Goal: Task Accomplishment & Management: Manage account settings

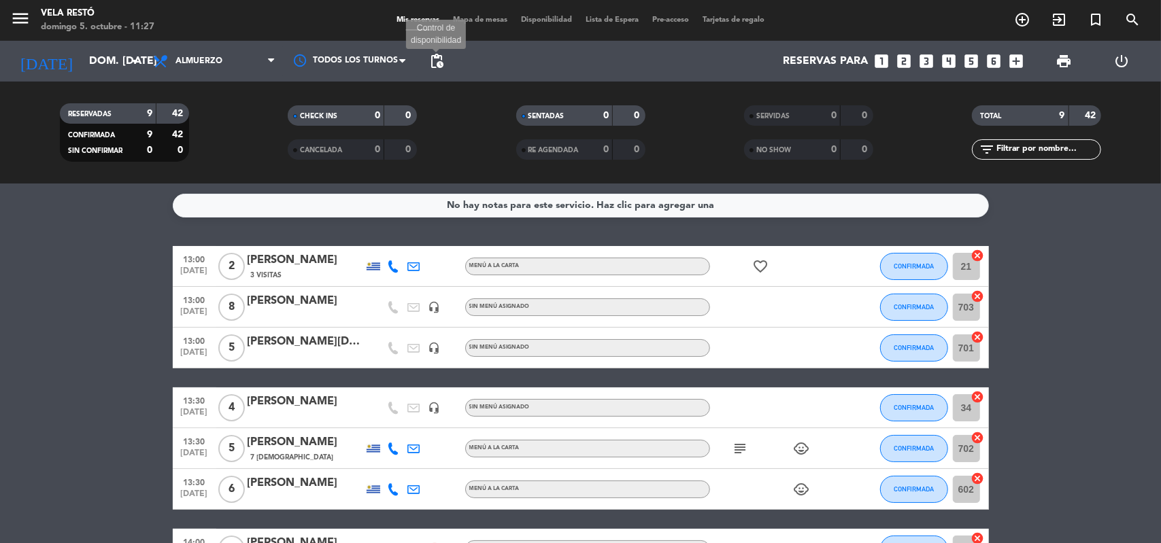
click at [436, 58] on span "pending_actions" at bounding box center [436, 61] width 16 height 16
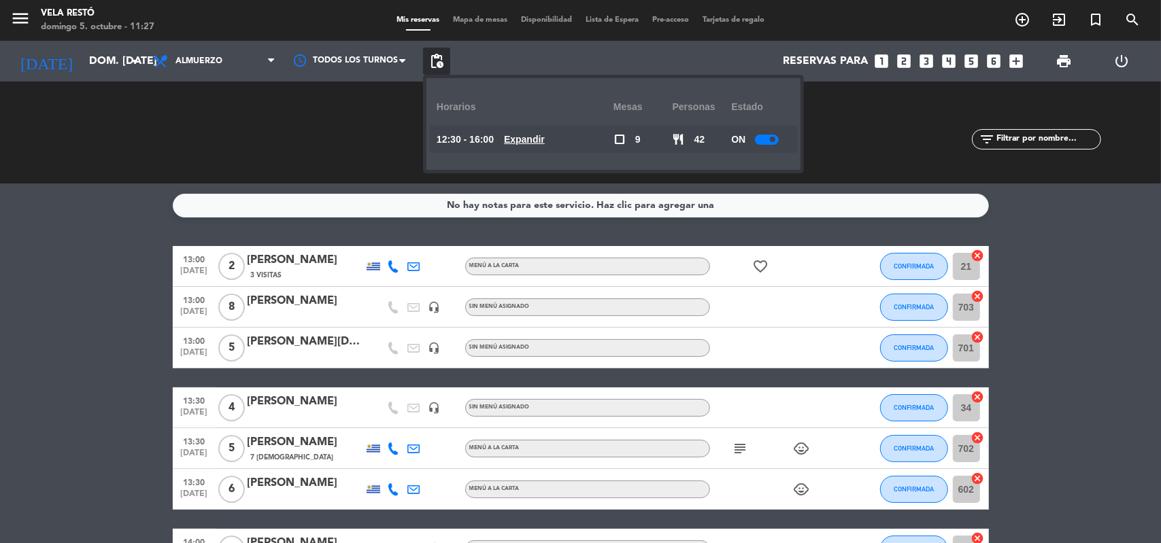
click at [530, 138] on u "Expandir" at bounding box center [524, 139] width 41 height 11
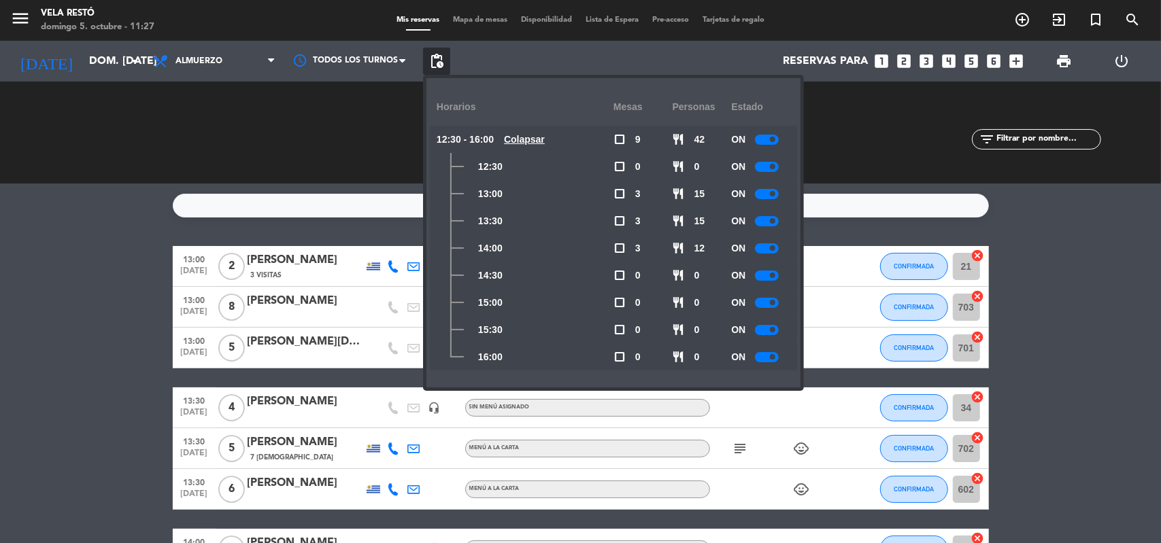
click at [193, 350] on span "[DATE]" at bounding box center [194, 356] width 34 height 16
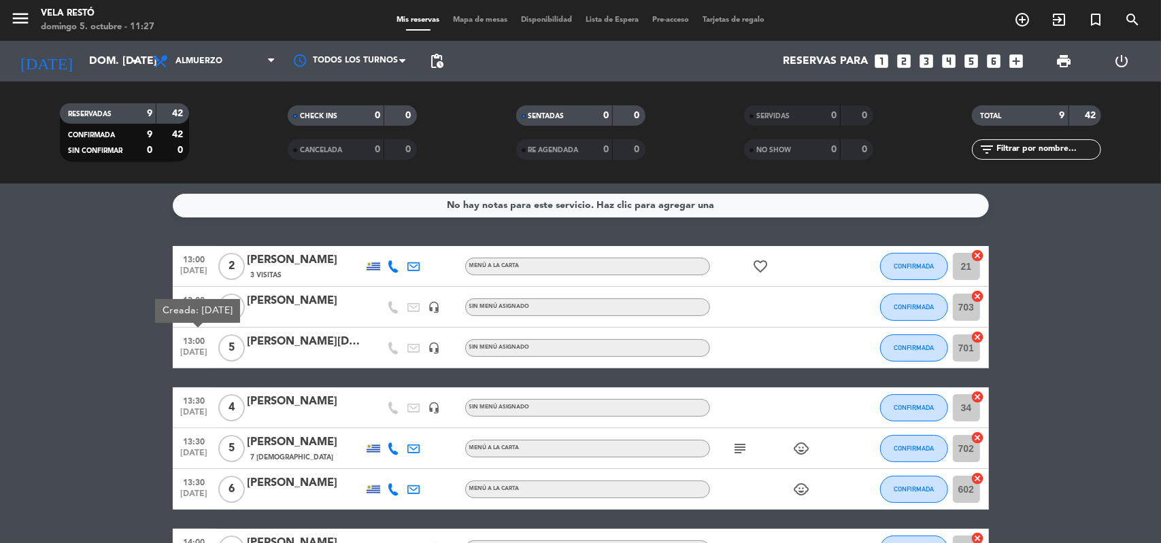
scroll to position [175, 0]
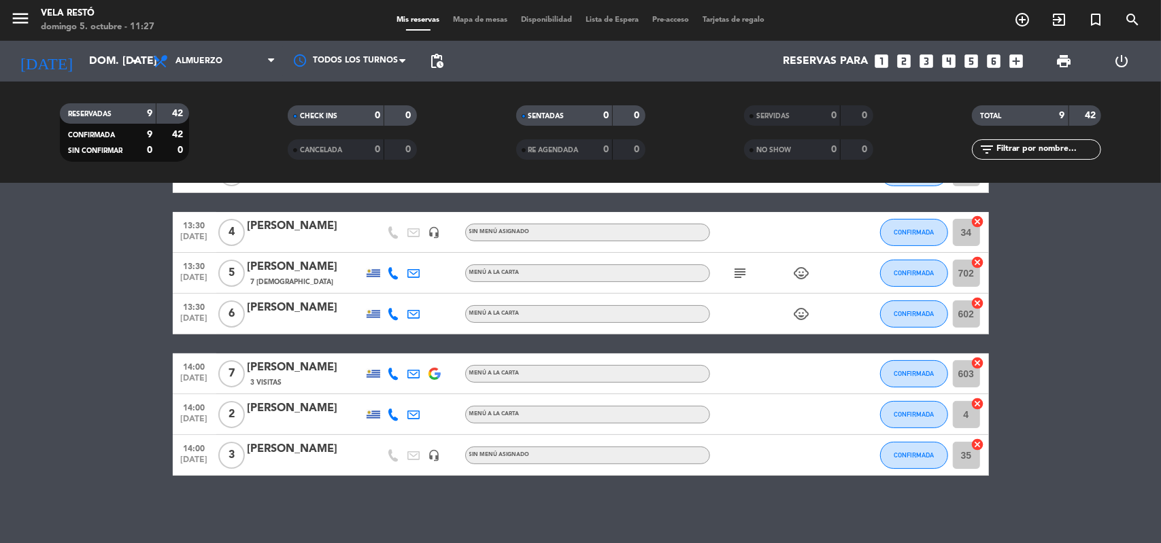
click at [75, 342] on bookings-row "13:00 [DATE] 2 Enzo 3 Visitas Menú a la carta favorite_border CONFIRMADA 21 can…" at bounding box center [580, 273] width 1161 height 405
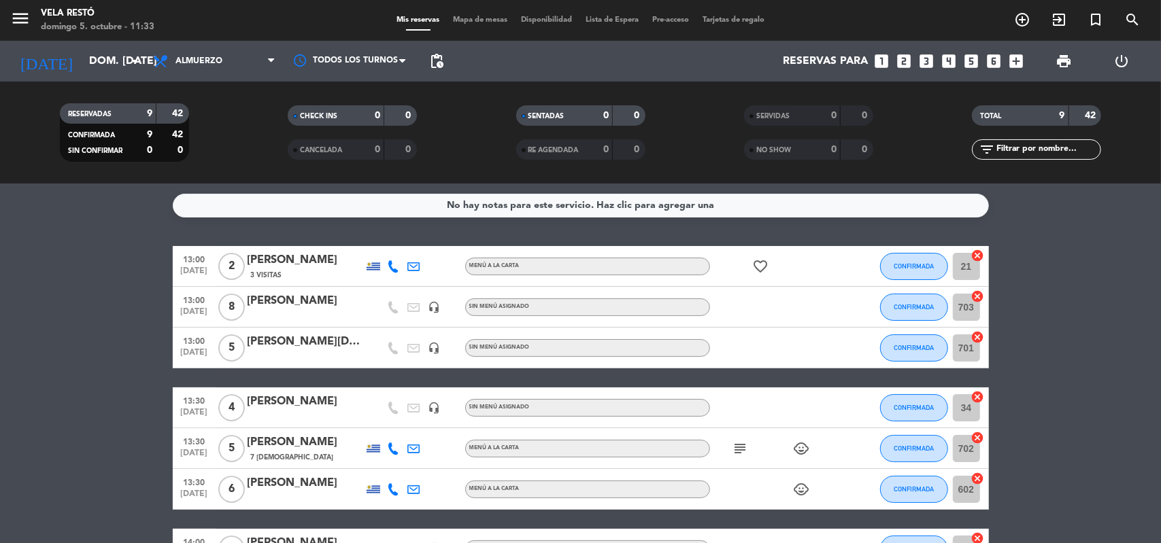
click at [926, 61] on icon "looks_3" at bounding box center [927, 61] width 18 height 18
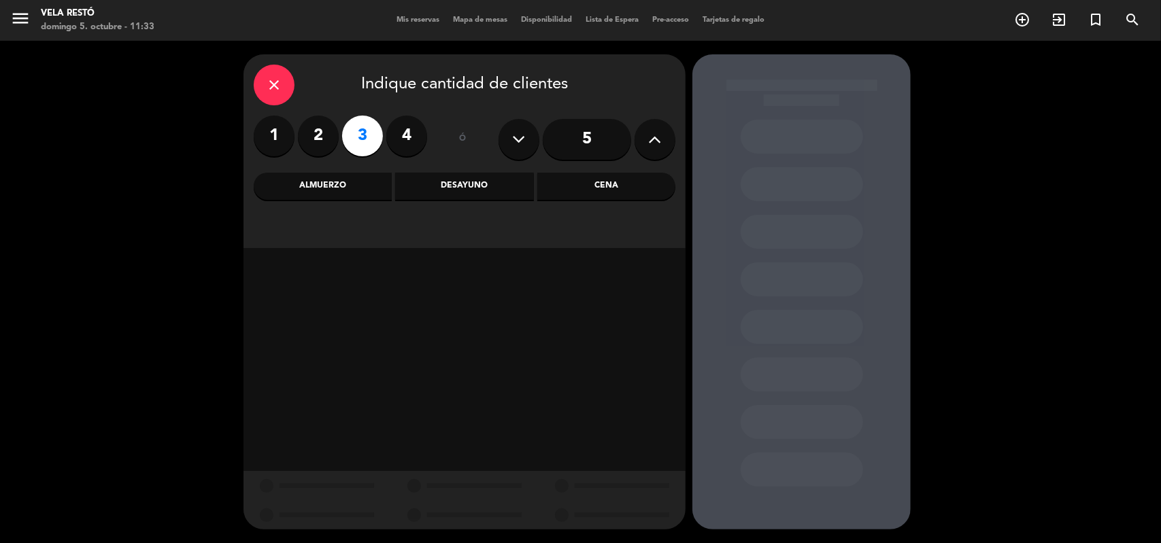
click at [590, 195] on div "Cena" at bounding box center [606, 186] width 138 height 27
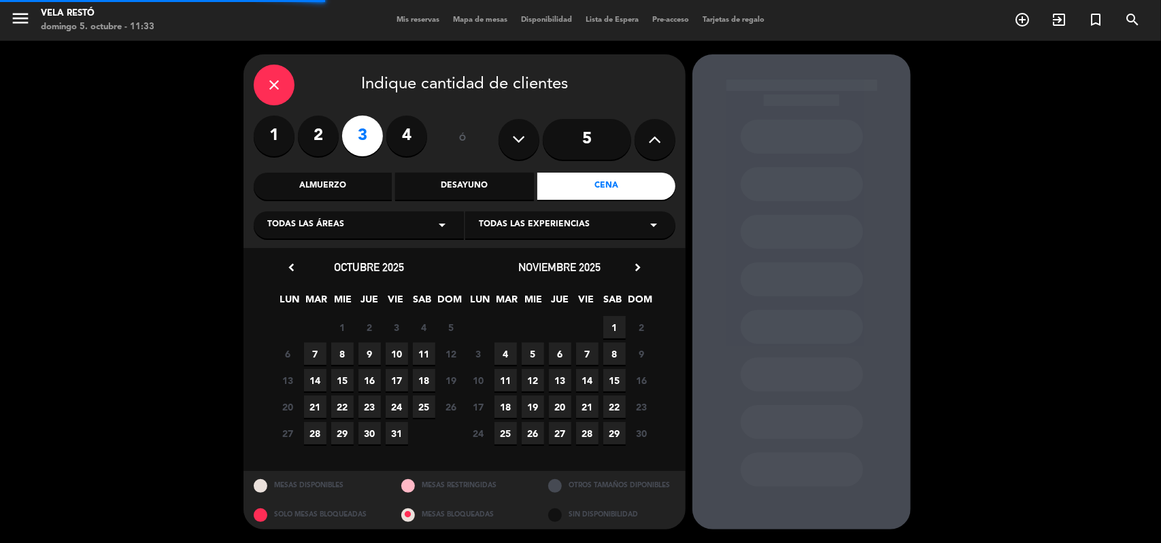
click at [309, 194] on div "Almuerzo" at bounding box center [323, 186] width 138 height 27
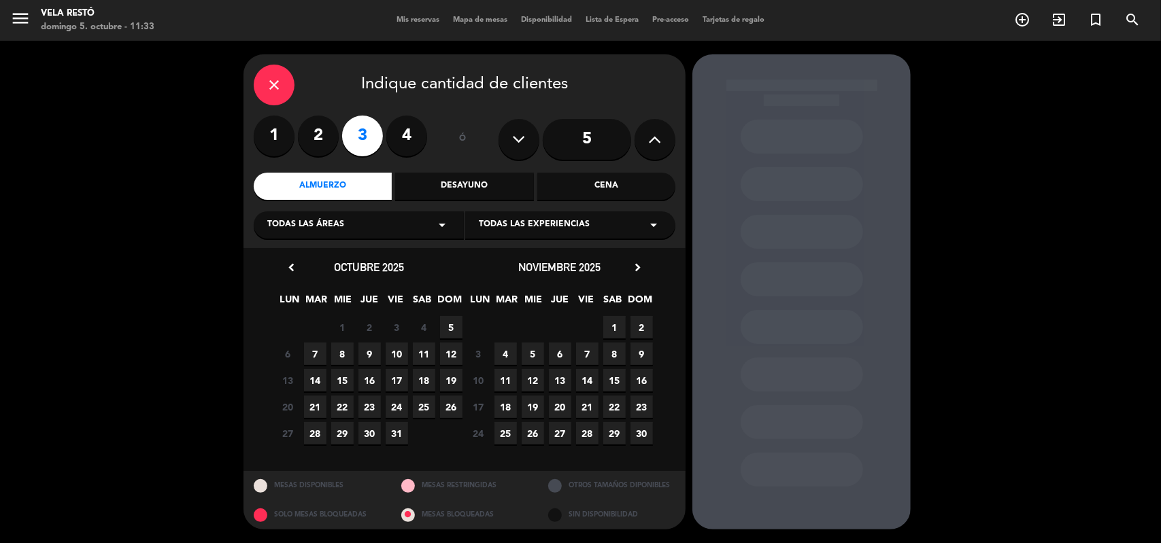
click at [460, 326] on span "5" at bounding box center [451, 327] width 22 height 22
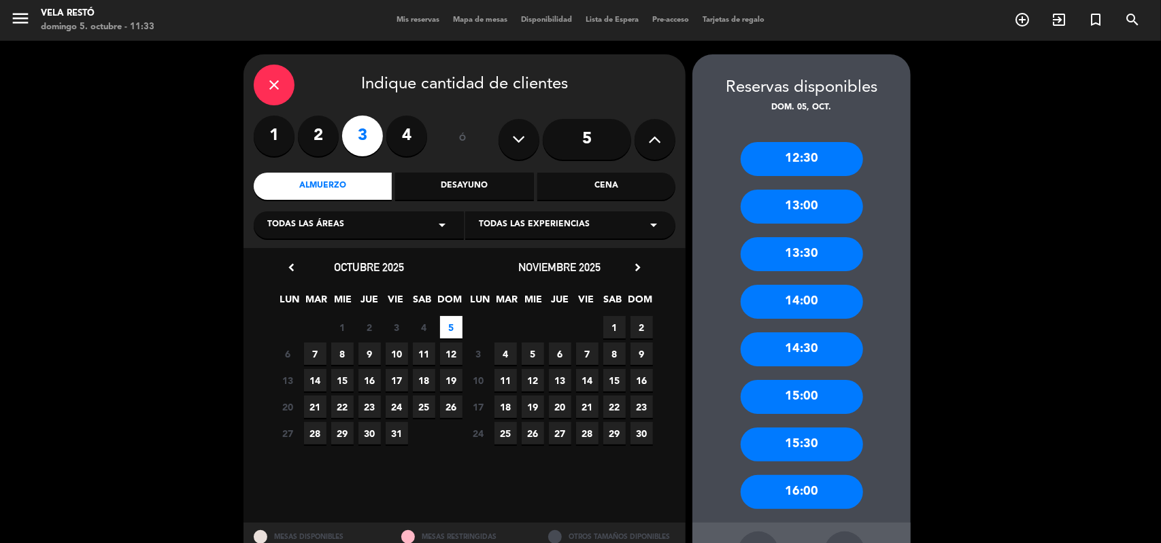
click at [846, 251] on div "13:30" at bounding box center [802, 254] width 122 height 34
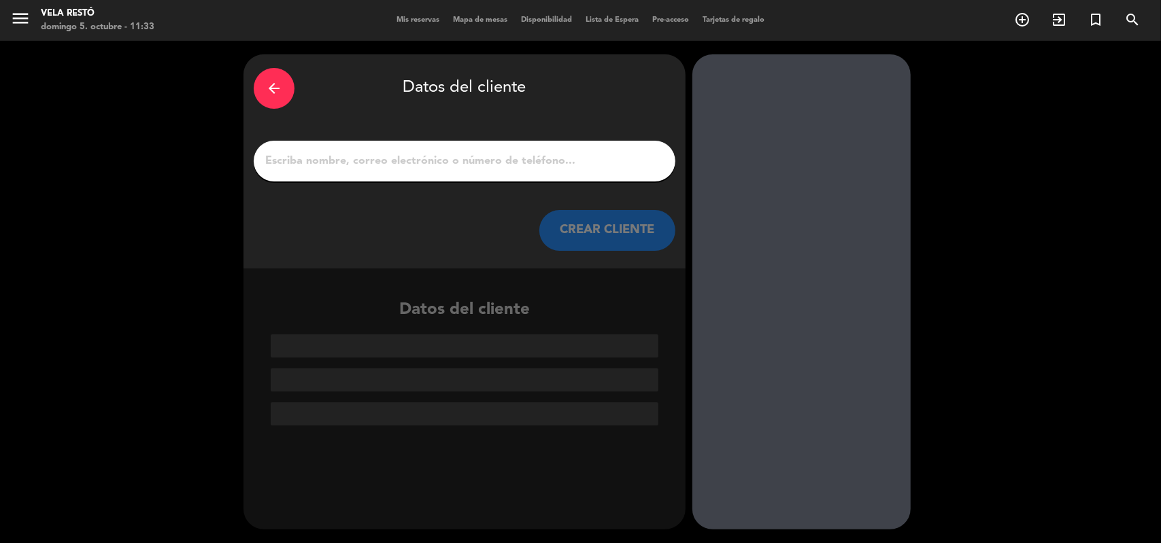
click at [460, 173] on div at bounding box center [465, 161] width 422 height 41
click at [454, 162] on input "1" at bounding box center [464, 161] width 401 height 19
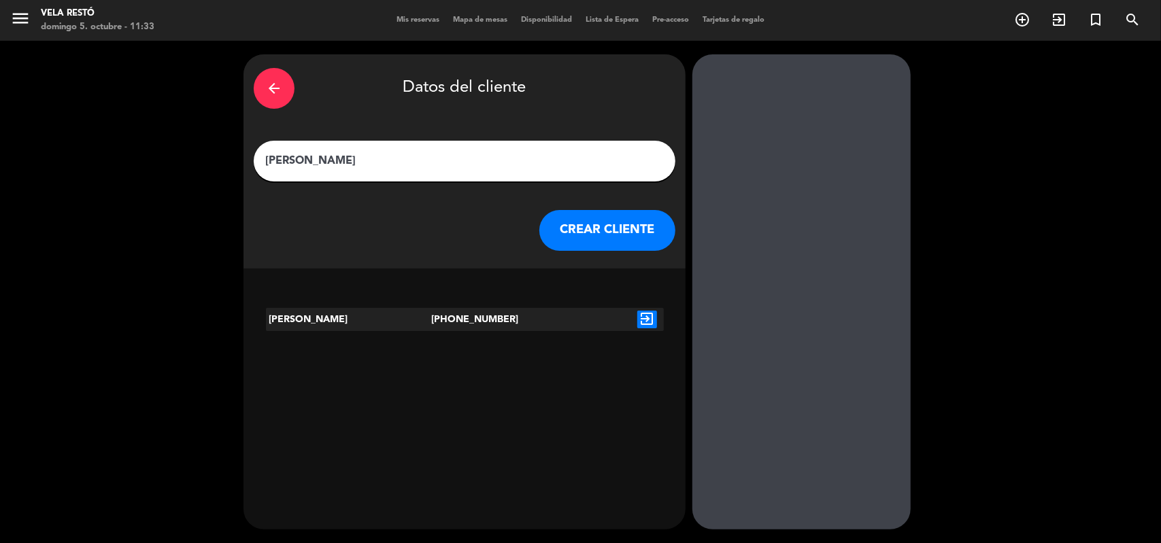
type input "[PERSON_NAME]"
click at [577, 220] on button "CREAR CLIENTE" at bounding box center [607, 230] width 136 height 41
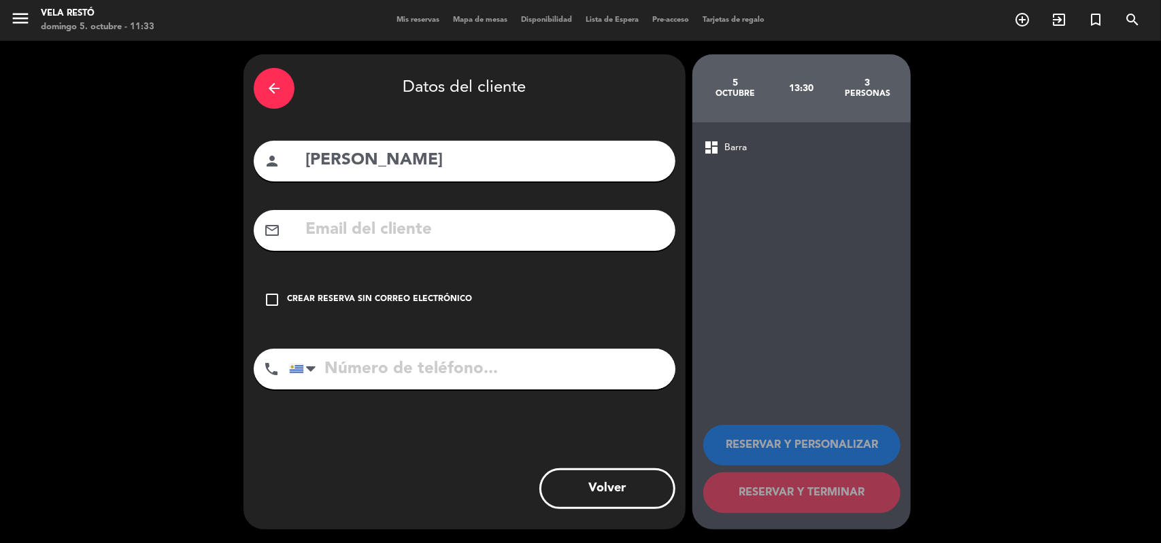
click at [458, 294] on div "Crear reserva sin correo electrónico" at bounding box center [379, 300] width 185 height 14
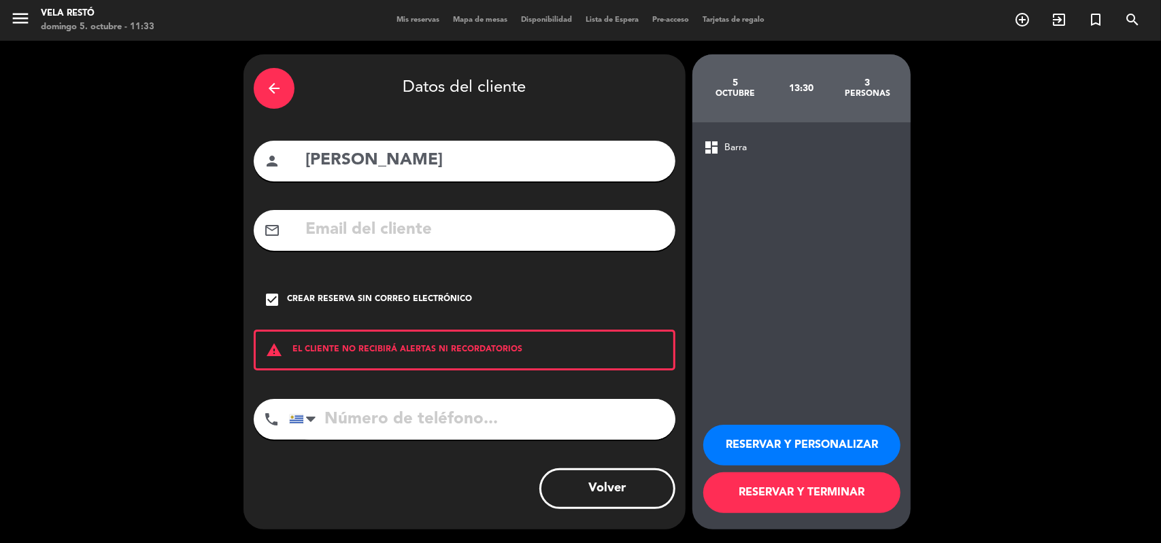
click at [732, 503] on button "RESERVAR Y TERMINAR" at bounding box center [801, 493] width 197 height 41
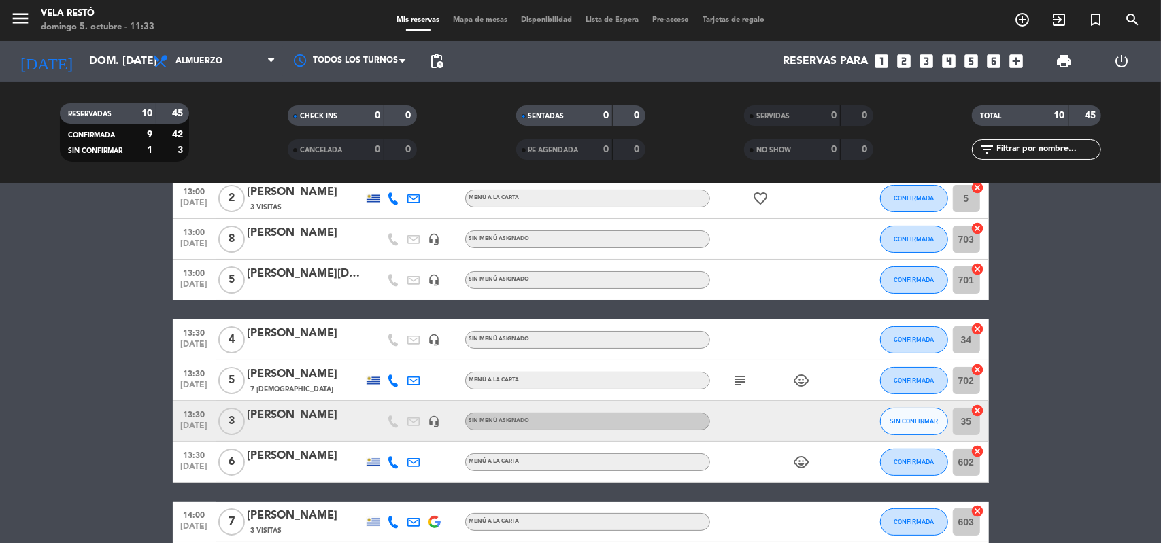
scroll to position [136, 0]
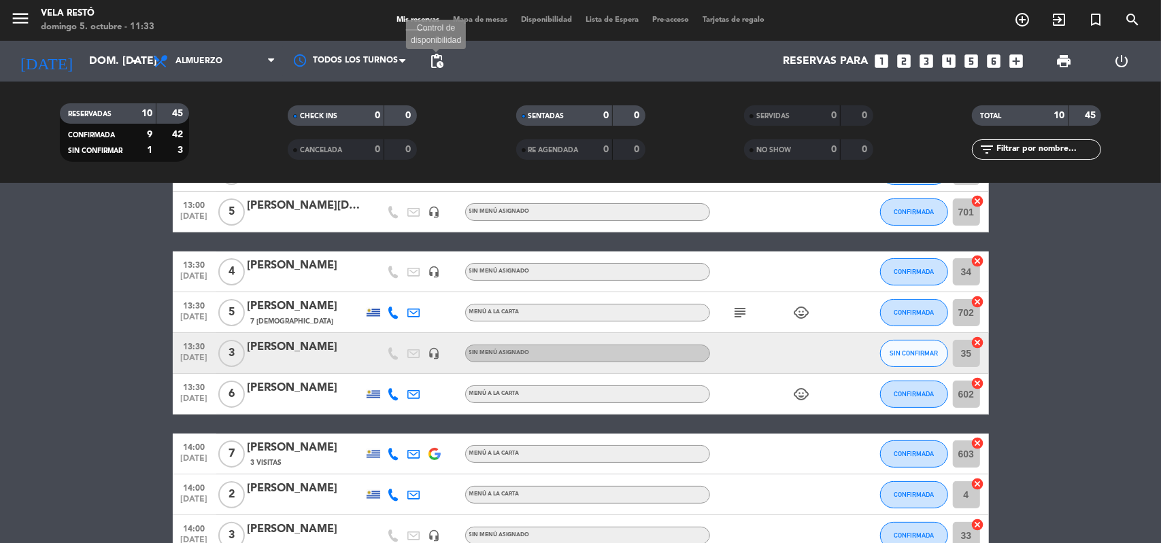
click at [430, 73] on span "pending_actions Control de disponibilidad" at bounding box center [436, 61] width 27 height 27
click at [438, 58] on span "pending_actions" at bounding box center [436, 61] width 16 height 16
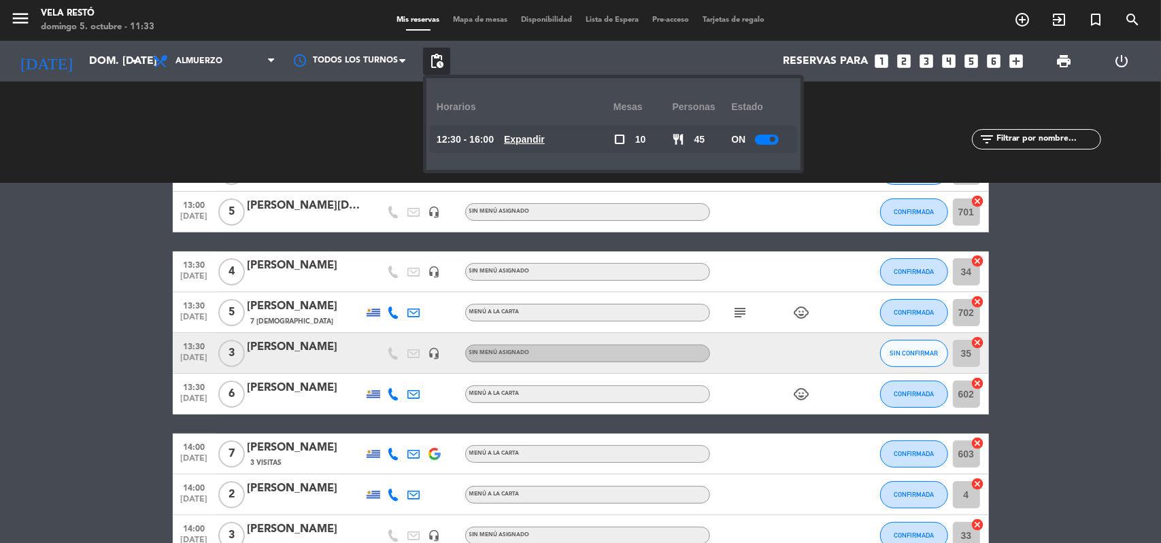
click at [534, 134] on u "Expandir" at bounding box center [524, 139] width 41 height 11
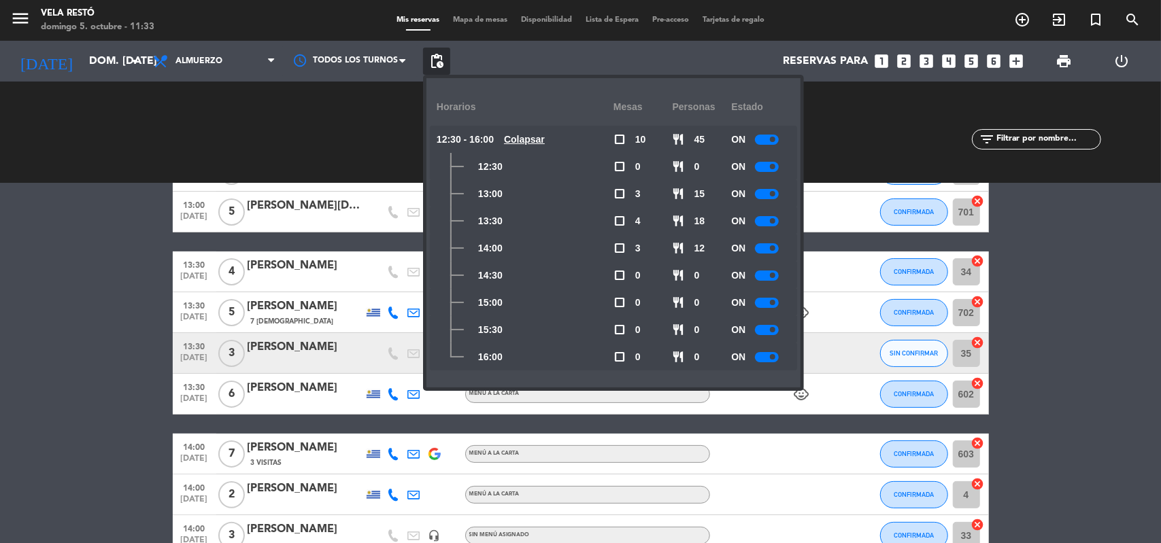
click at [767, 224] on div at bounding box center [767, 221] width 24 height 10
click at [1045, 300] on bookings-row "13:00 [DATE] 2 Enzo 3 Visitas Menú a la carta favorite_border CONFIRMADA 5 canc…" at bounding box center [580, 333] width 1161 height 446
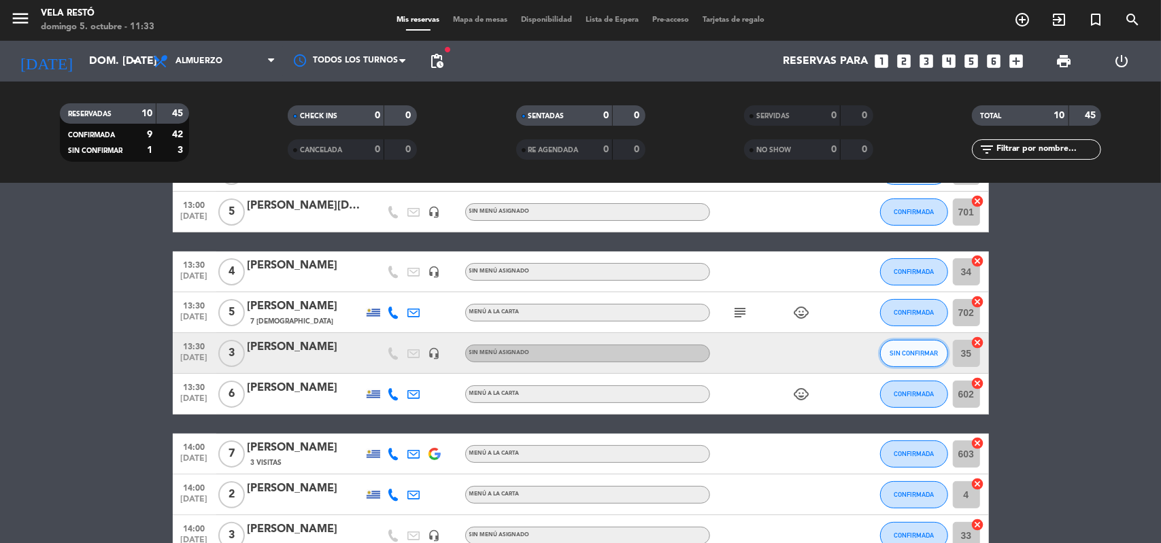
click at [892, 354] on span "SIN CONFIRMAR" at bounding box center [913, 353] width 48 height 7
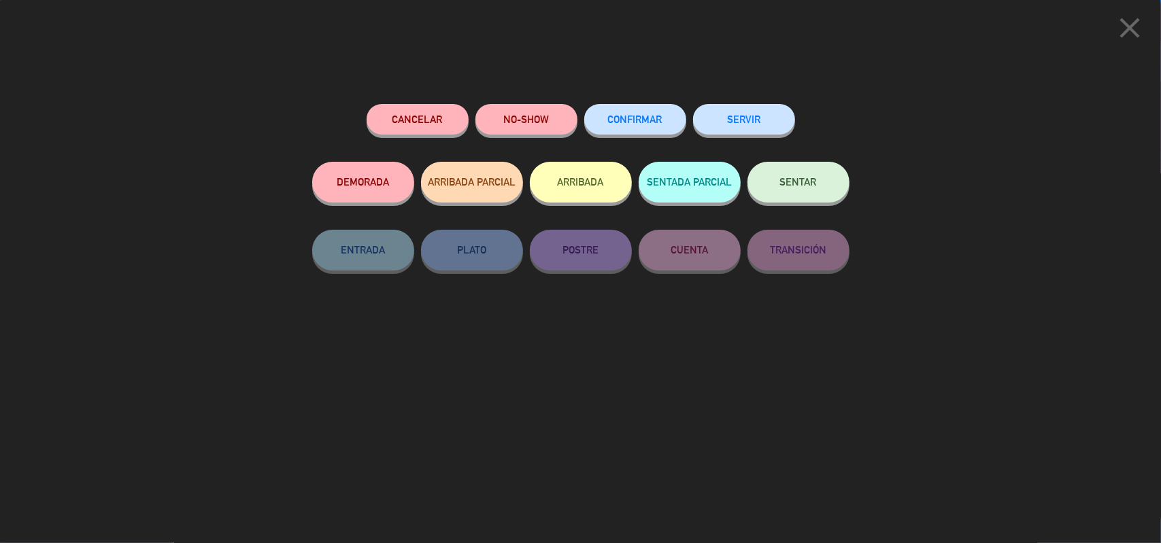
click at [626, 113] on button "CONFIRMAR" at bounding box center [635, 119] width 102 height 31
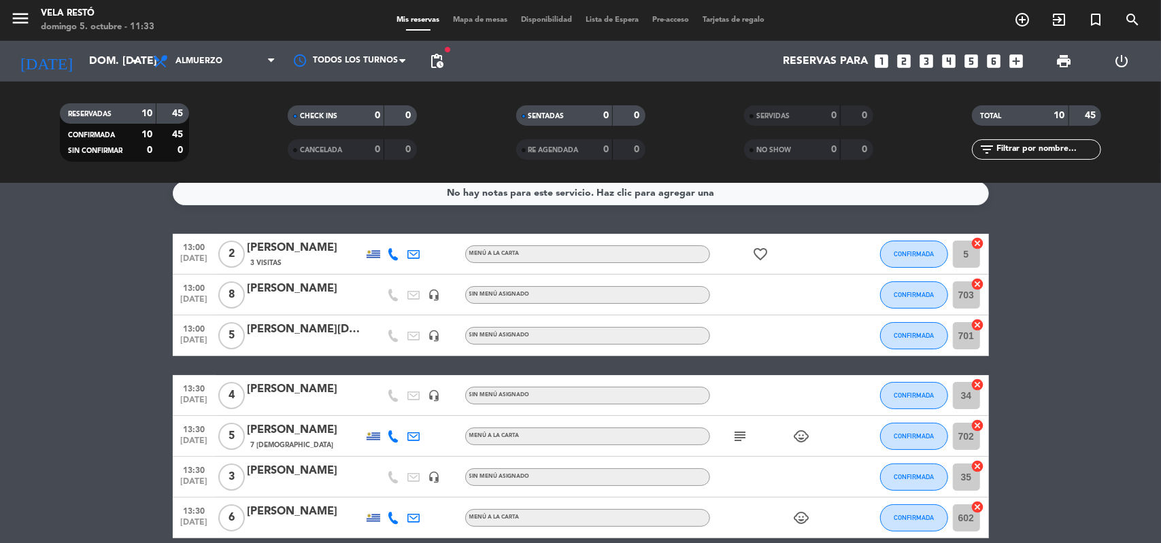
scroll to position [0, 0]
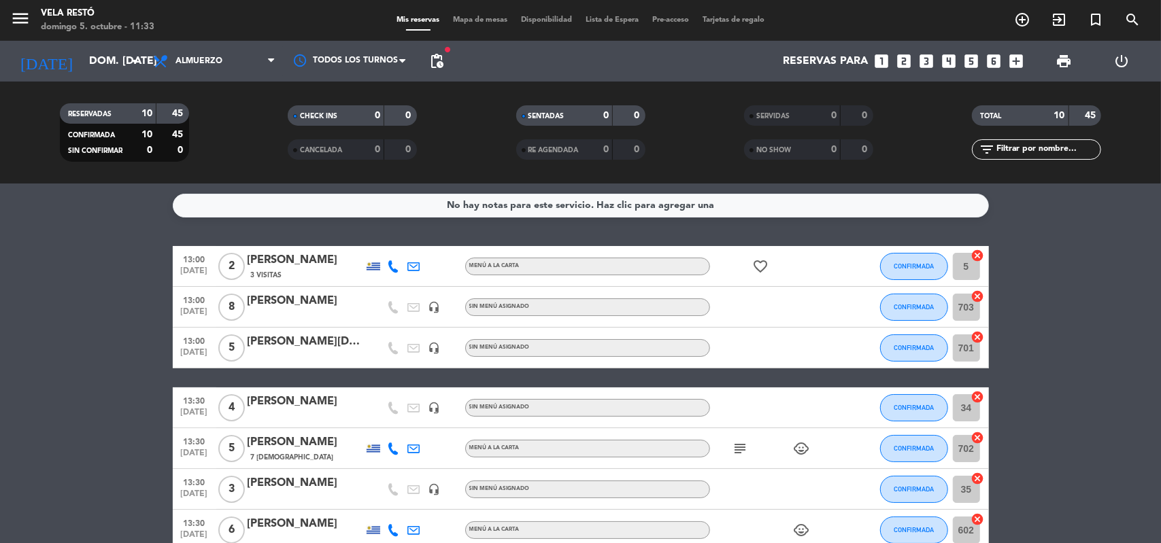
click at [740, 270] on div "favorite_border" at bounding box center [771, 266] width 122 height 40
click at [758, 267] on icon "favorite_border" at bounding box center [761, 266] width 16 height 16
click at [1100, 319] on bookings-row "13:00 [DATE] 2 Enzo 3 Visitas Menú a la carta favorite_border ANIVERSARIO CONFI…" at bounding box center [580, 469] width 1161 height 446
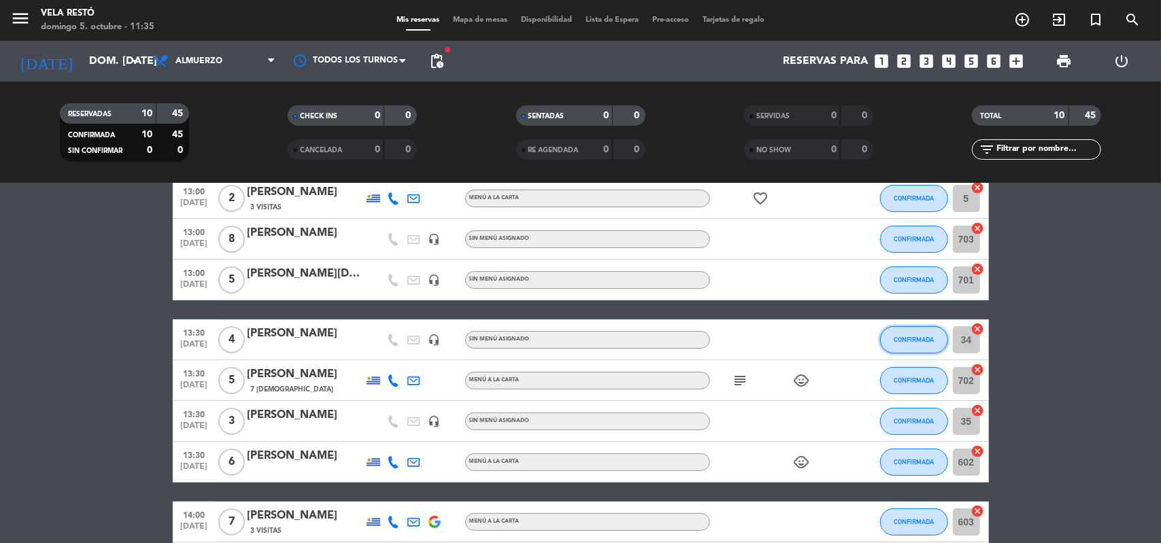
click at [905, 341] on span "CONFIRMADA" at bounding box center [914, 339] width 40 height 7
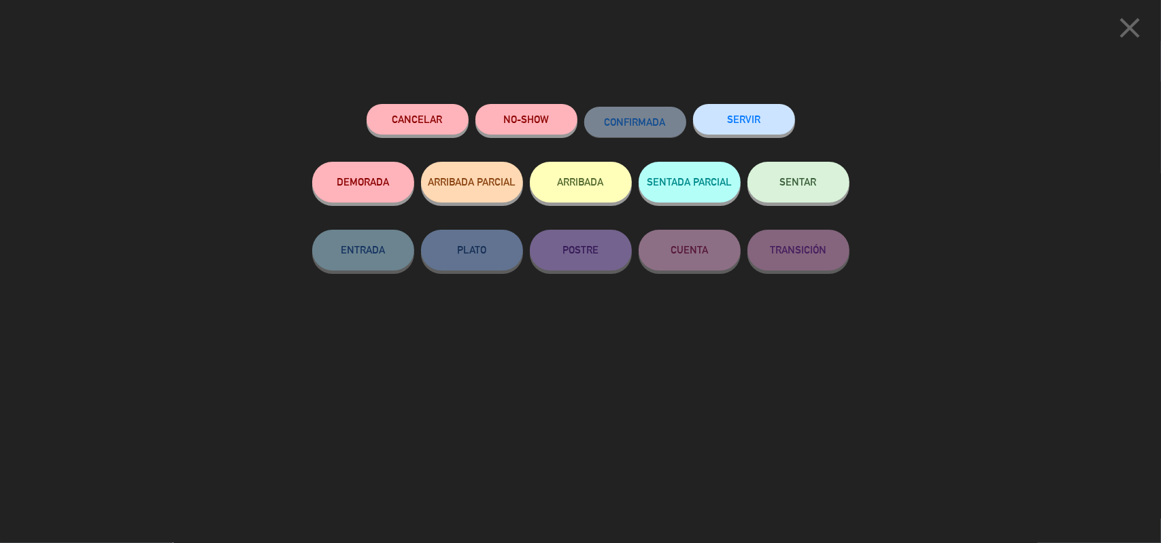
click at [388, 113] on button "Cancelar" at bounding box center [418, 119] width 102 height 31
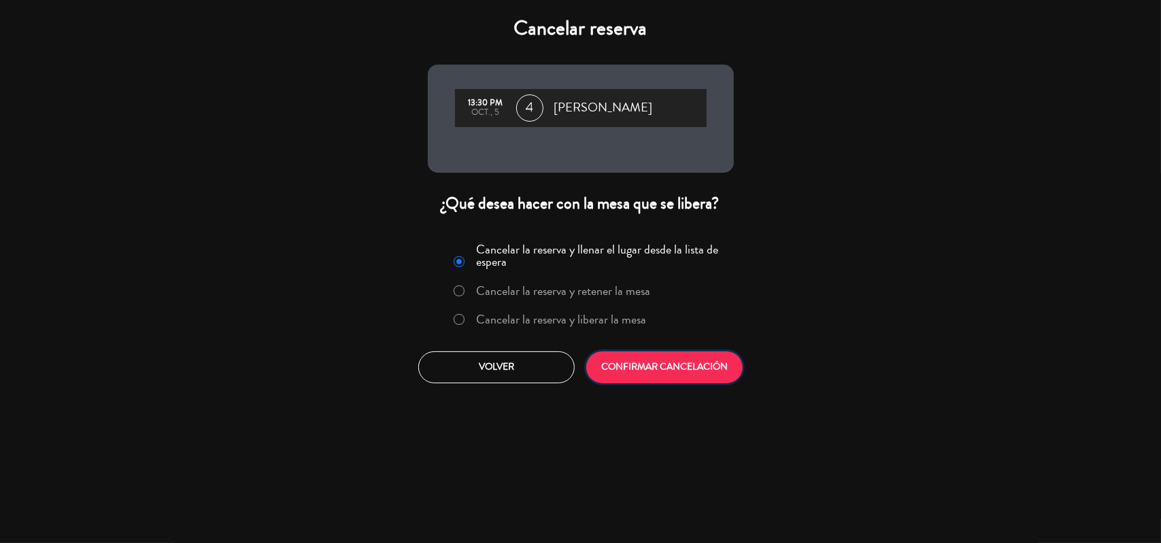
click at [669, 362] on button "CONFIRMAR CANCELACIÓN" at bounding box center [664, 368] width 156 height 32
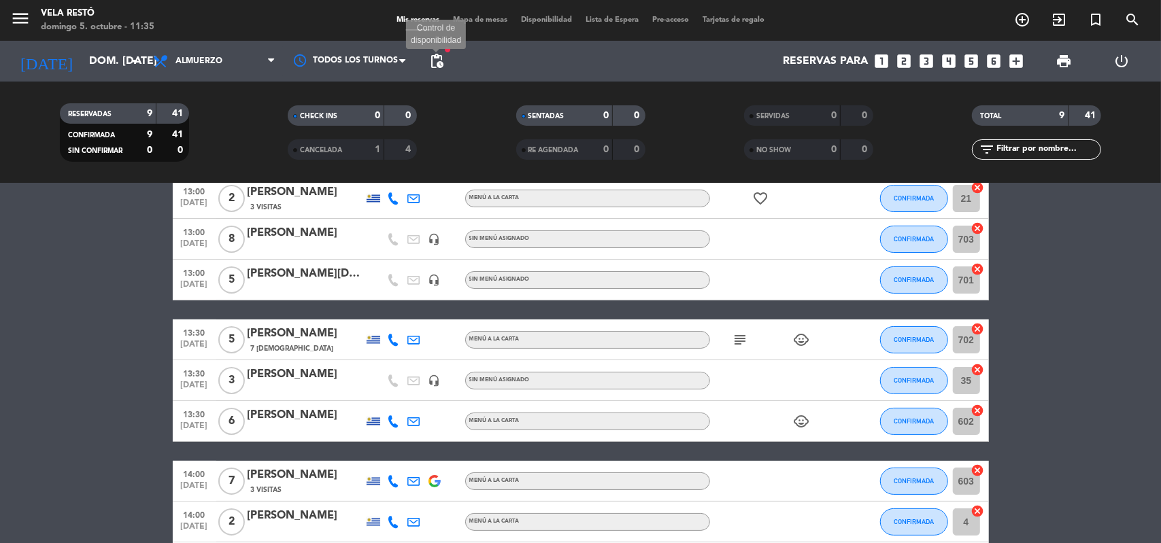
click at [442, 65] on span "pending_actions" at bounding box center [436, 61] width 16 height 16
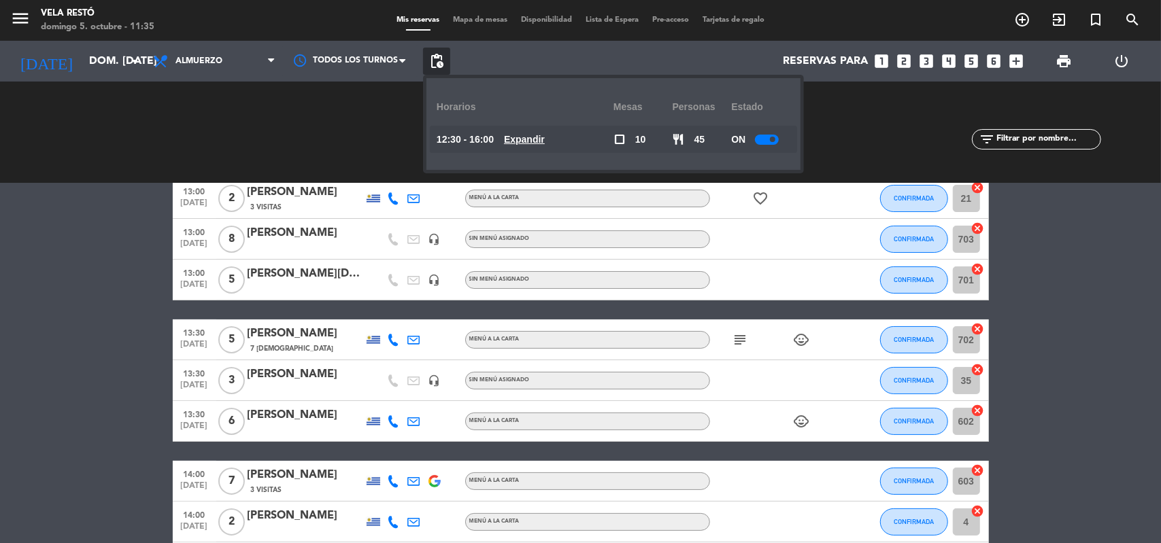
drag, startPoint x: 562, startPoint y: 143, endPoint x: 539, endPoint y: 142, distance: 23.2
click at [552, 142] on div "12:30 - 16:00 Expandir" at bounding box center [525, 139] width 177 height 27
click at [539, 142] on u "Expandir" at bounding box center [524, 139] width 41 height 11
